Goal: Task Accomplishment & Management: Complete application form

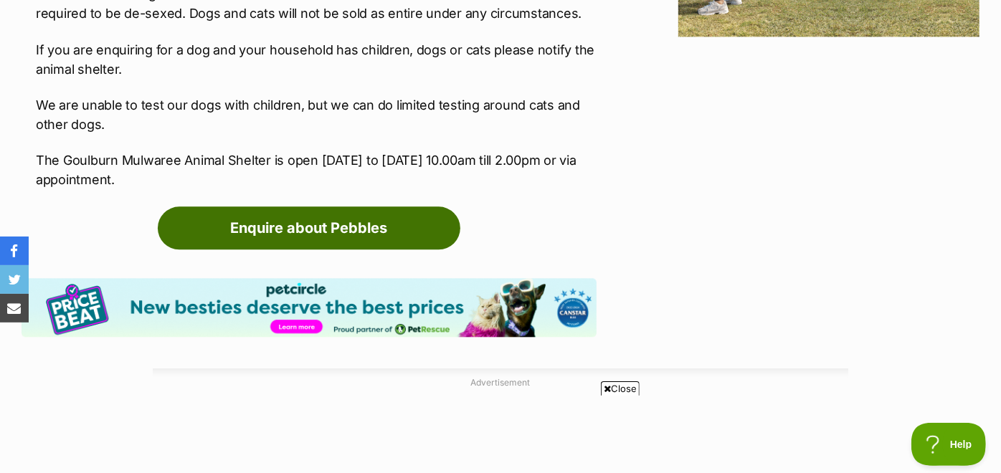
click at [331, 219] on link "Enquire about Pebbles" at bounding box center [309, 228] width 303 height 43
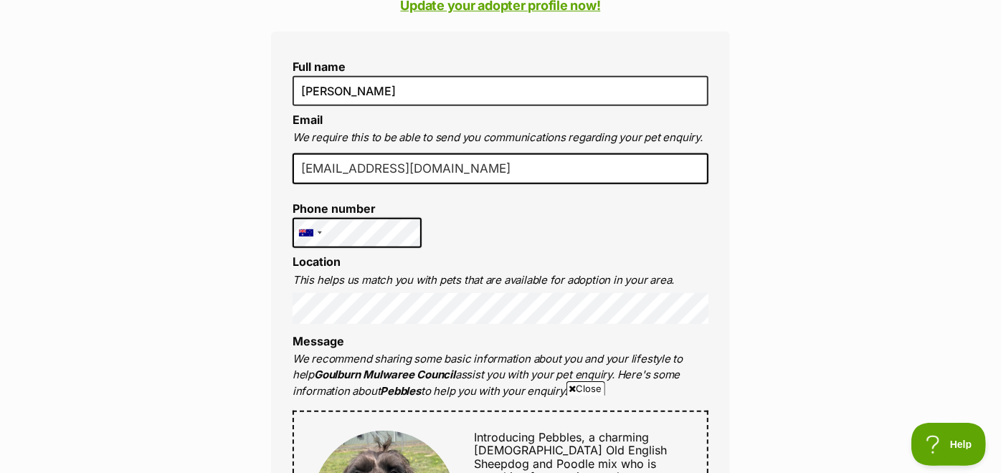
click at [458, 165] on input "reddingkelly31@gmail.com" at bounding box center [501, 170] width 416 height 32
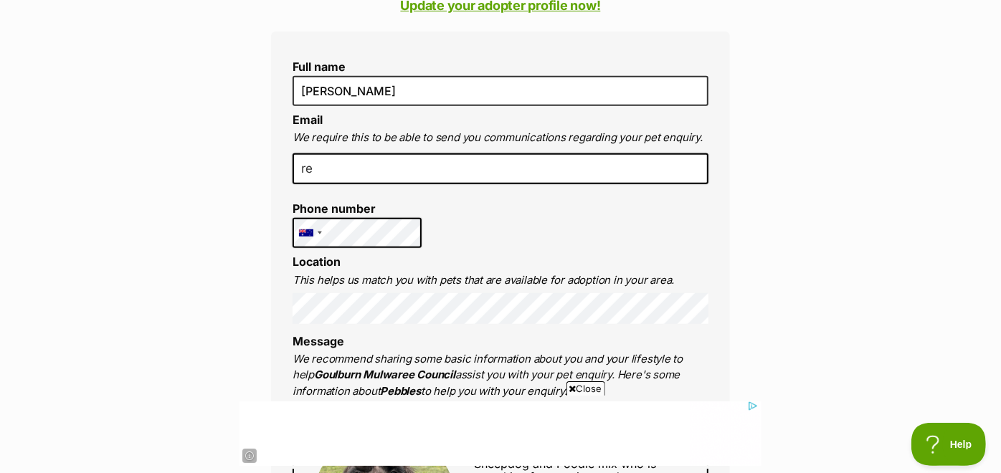
type input "r"
type input "missykissy7@outlook.com"
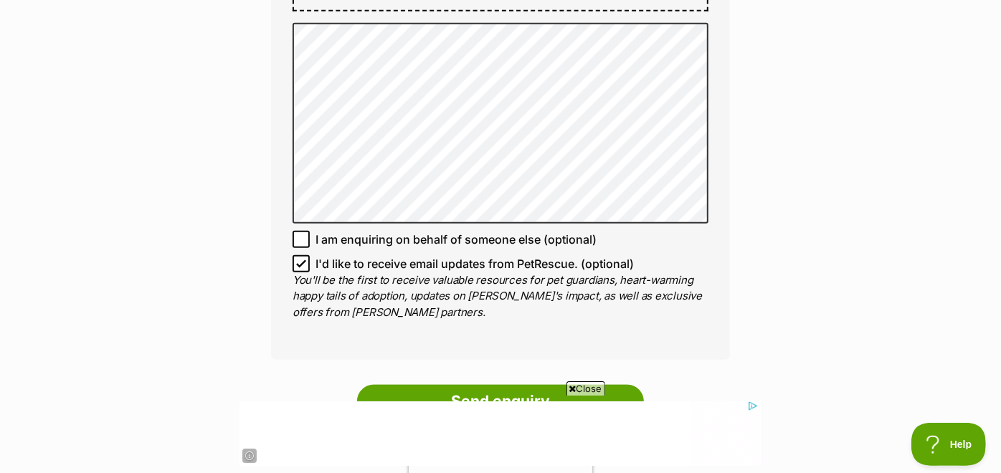
scroll to position [1004, 0]
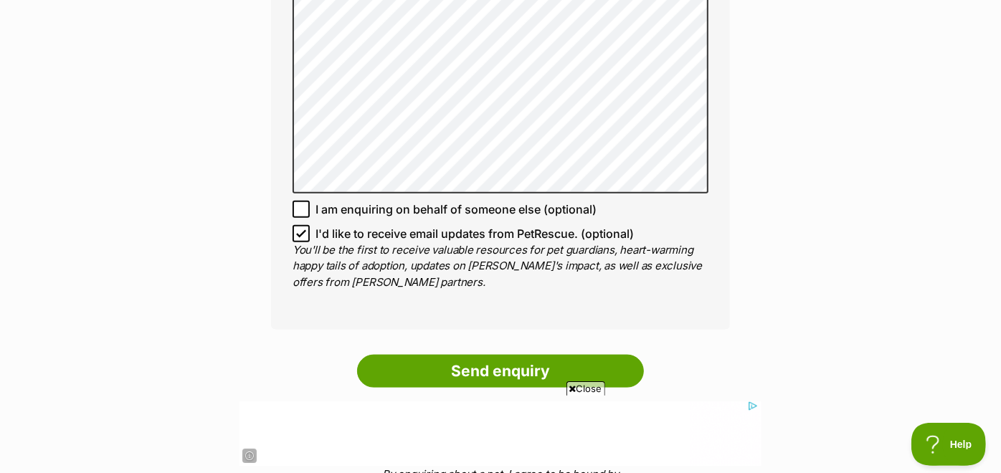
click at [303, 206] on icon at bounding box center [301, 209] width 9 height 6
click at [303, 206] on input "I am enquiring on behalf of someone else (optional)" at bounding box center [301, 209] width 17 height 17
checkbox input "true"
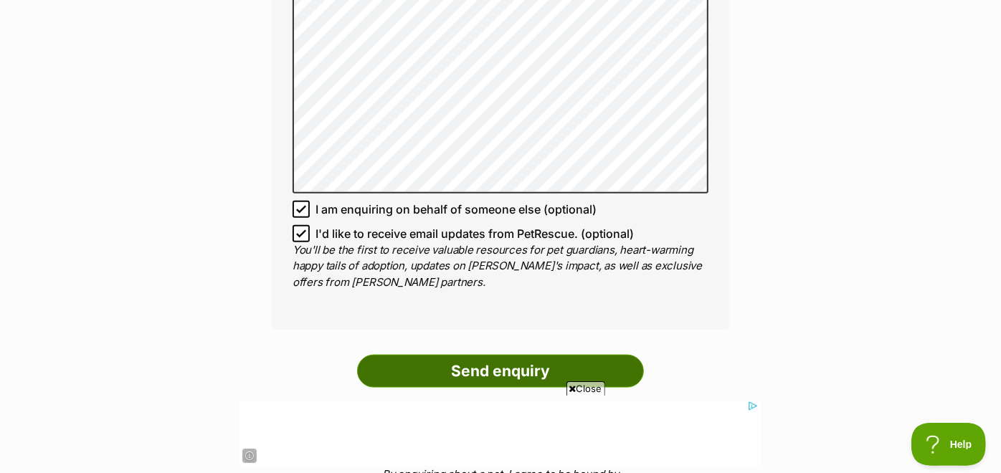
click at [495, 365] on input "Send enquiry" at bounding box center [500, 371] width 287 height 33
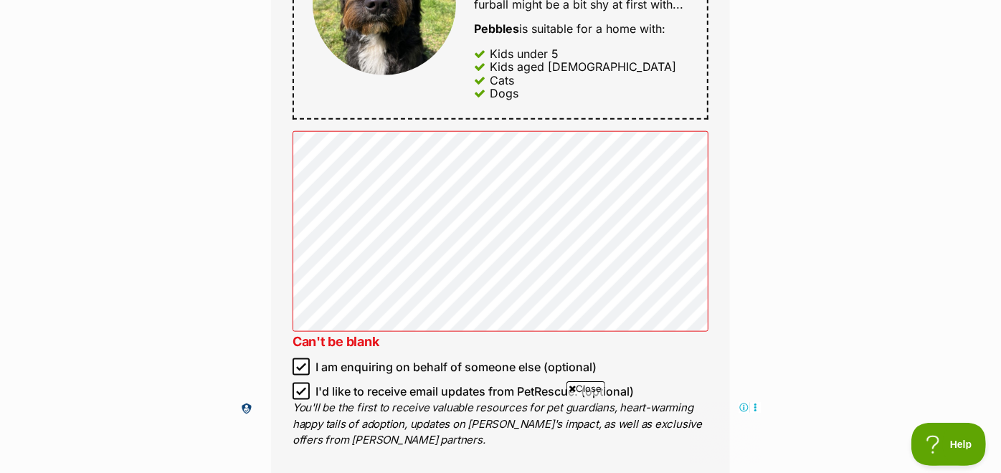
click at [249, 202] on div "Enquire about Pebbles Want to increase your chances of a successful enquiry? Up…" at bounding box center [500, 38] width 1001 height 1758
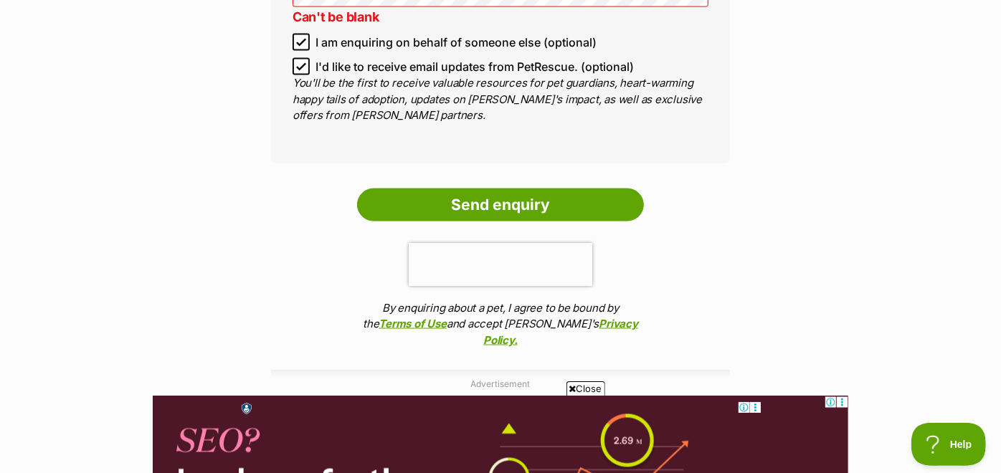
scroll to position [1371, 0]
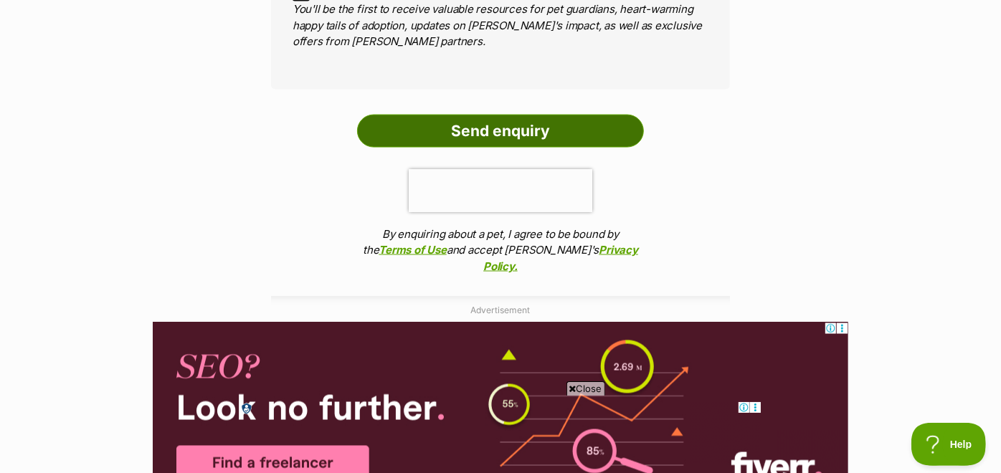
click at [497, 132] on input "Send enquiry" at bounding box center [500, 131] width 287 height 33
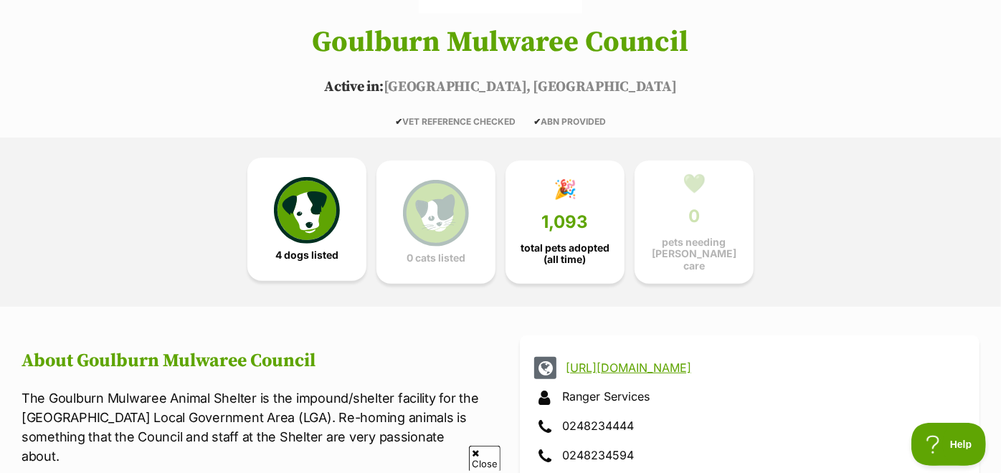
click at [293, 210] on img at bounding box center [307, 210] width 66 height 66
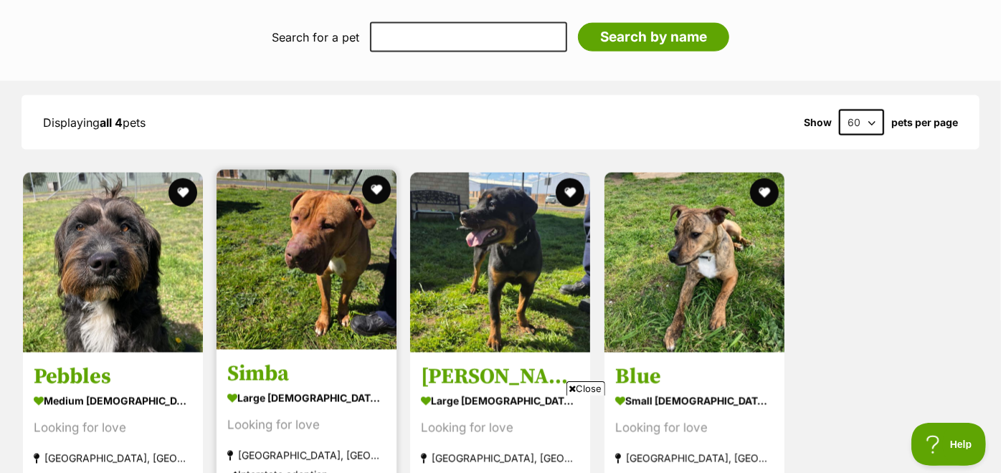
scroll to position [1362, 0]
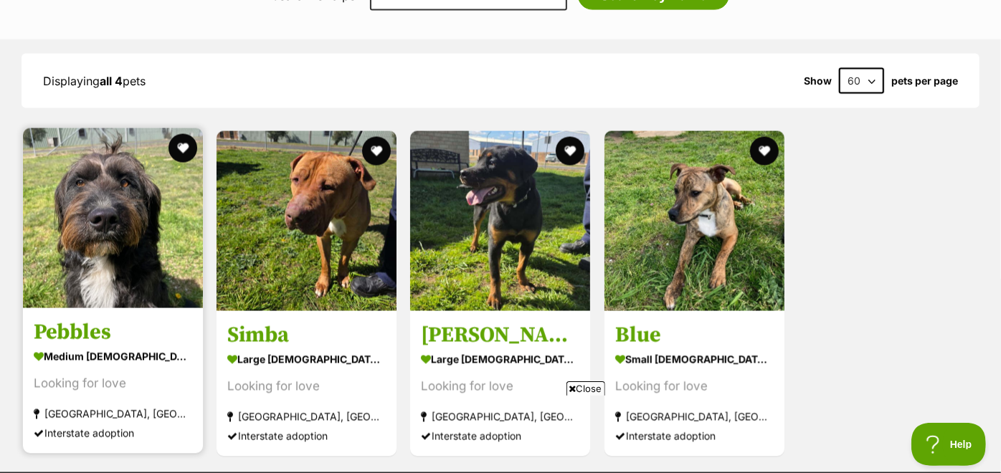
click at [125, 281] on img at bounding box center [113, 218] width 180 height 180
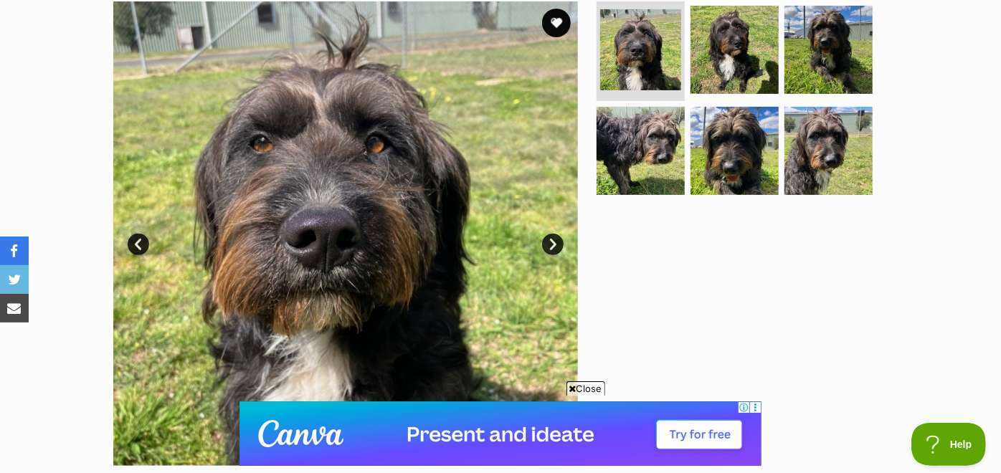
scroll to position [319, 0]
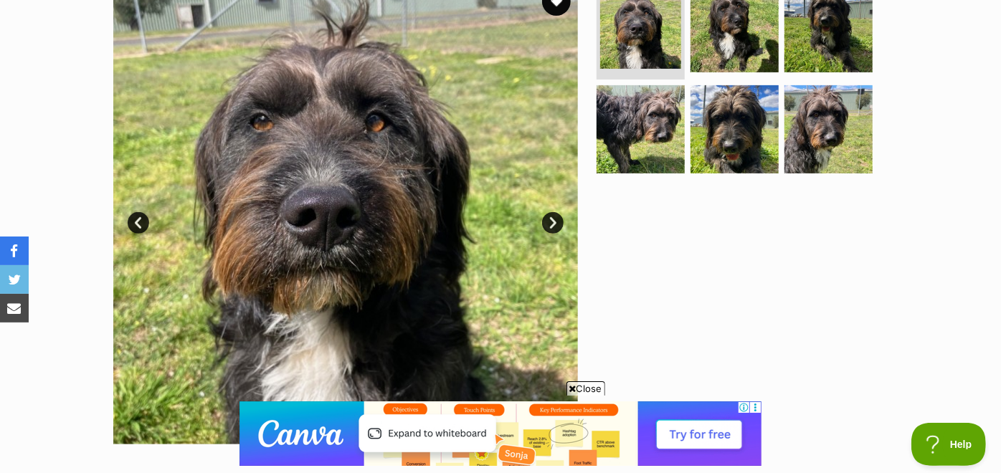
click at [65, 414] on div "Available 1 of 6 images 1 of 6 images 1 of 6 images 1 of 6 images 1 of 6 images…" at bounding box center [500, 201] width 1001 height 486
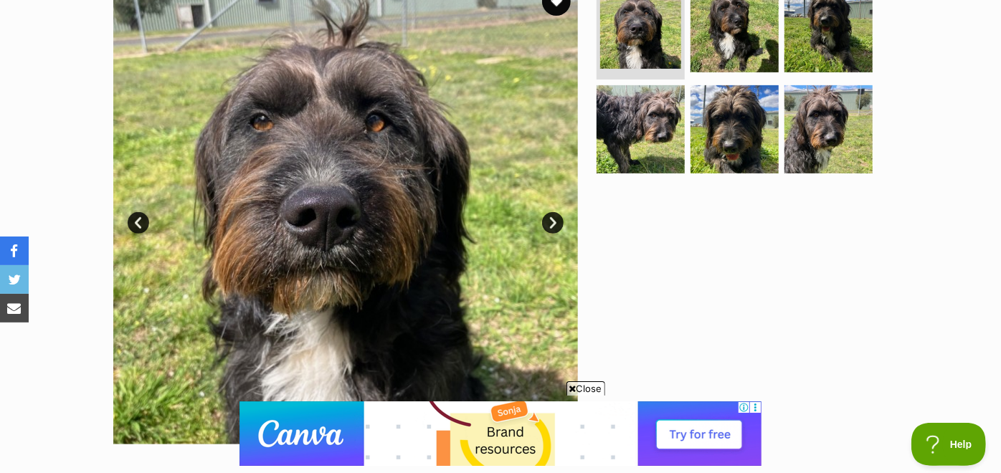
click at [572, 387] on icon at bounding box center [573, 389] width 7 height 9
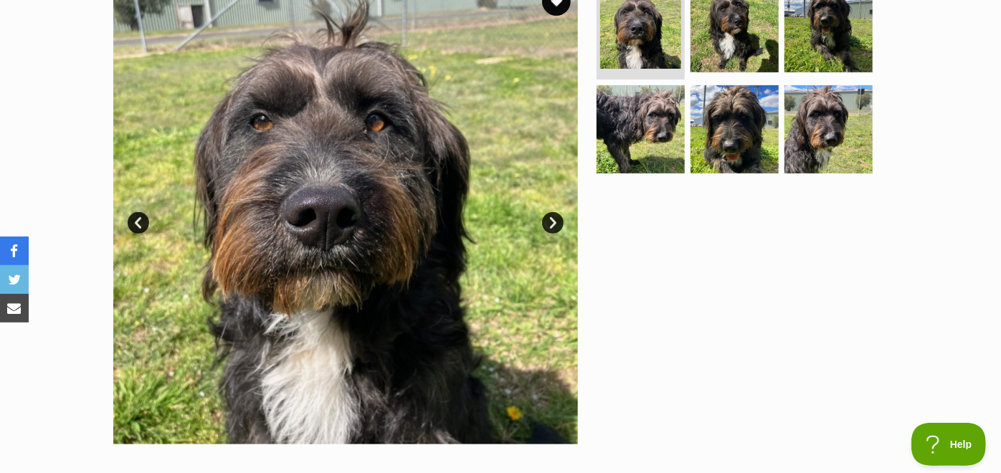
scroll to position [0, 0]
click at [609, 118] on img at bounding box center [641, 129] width 93 height 93
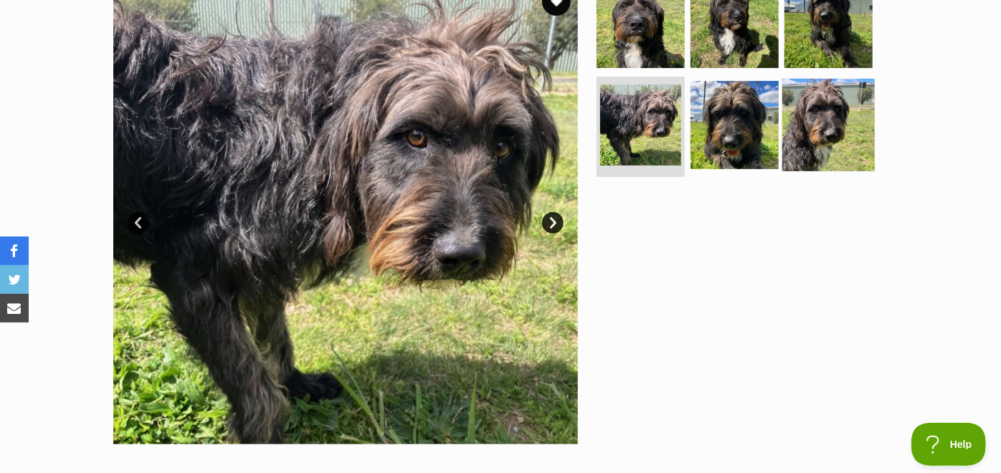
click at [820, 114] on img at bounding box center [829, 125] width 93 height 93
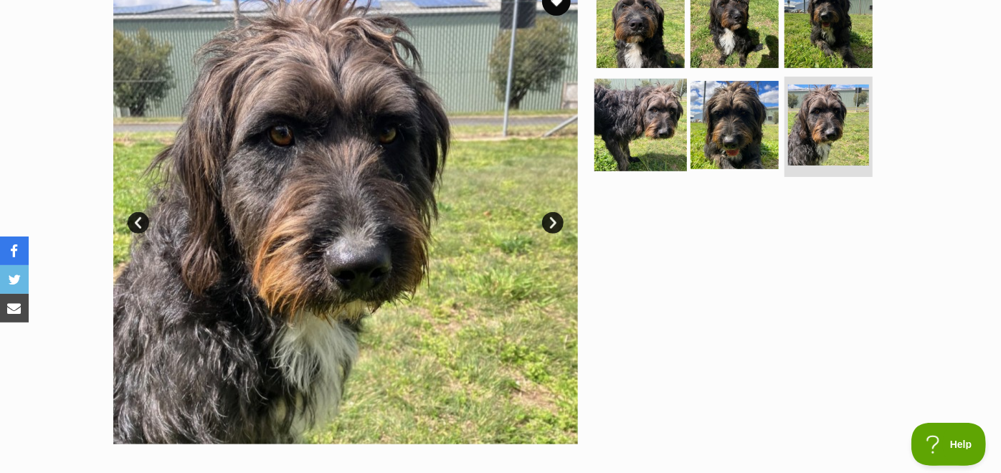
click at [628, 151] on img at bounding box center [641, 125] width 93 height 93
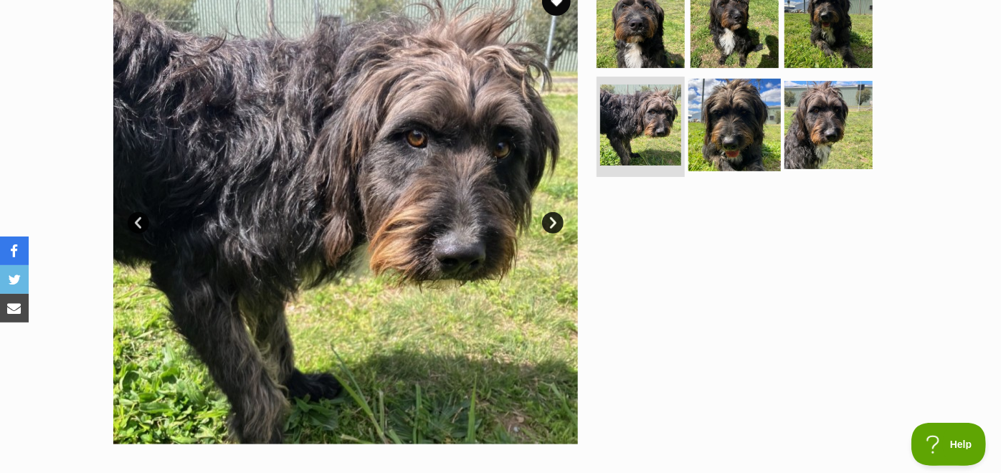
click at [719, 145] on img at bounding box center [735, 125] width 93 height 93
